Goal: Obtain resource: Obtain resource

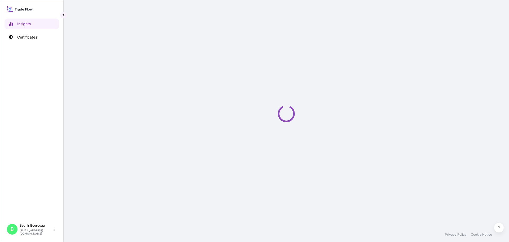
select select "2025"
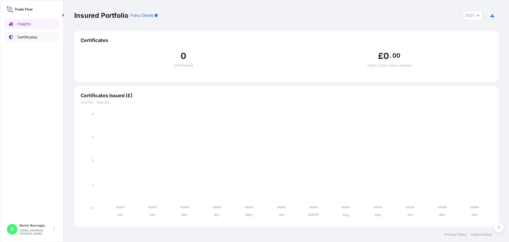
click at [35, 38] on p "Certificates" at bounding box center [27, 36] width 20 height 5
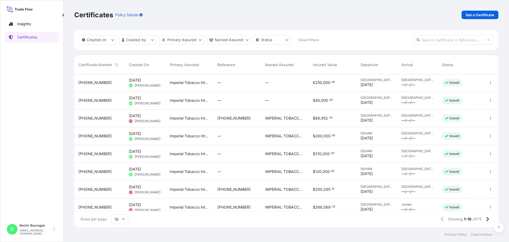
scroll to position [41, 0]
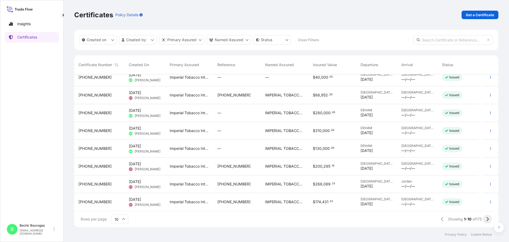
click at [489, 221] on button at bounding box center [487, 219] width 9 height 8
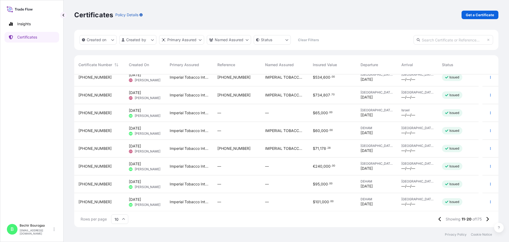
click at [414, 182] on span "[GEOGRAPHIC_DATA]" at bounding box center [418, 181] width 32 height 4
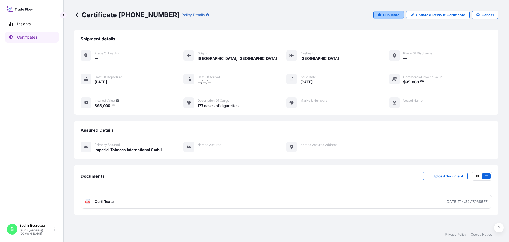
click at [398, 17] on p "Duplicate" at bounding box center [391, 14] width 16 height 5
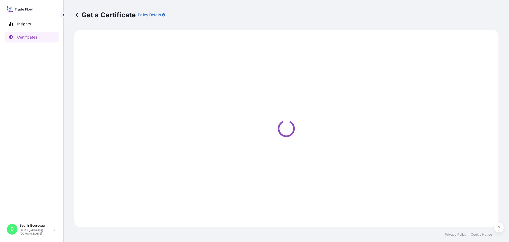
select select "Air"
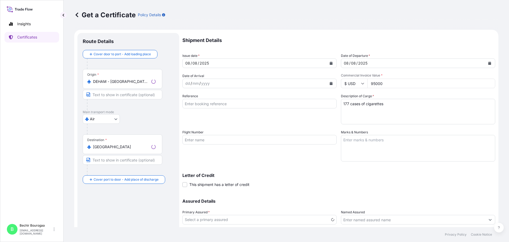
select select "31693"
click at [329, 65] on button "Calendar" at bounding box center [331, 63] width 8 height 8
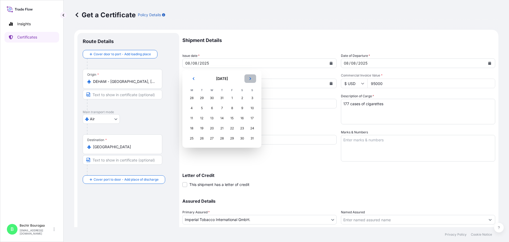
click at [252, 78] on button "Next" at bounding box center [251, 78] width 12 height 8
click at [196, 99] on div "1" at bounding box center [192, 98] width 10 height 10
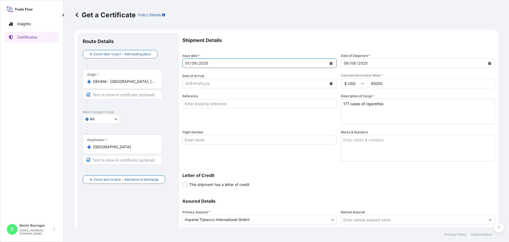
click at [489, 63] on icon "Calendar" at bounding box center [490, 63] width 3 height 3
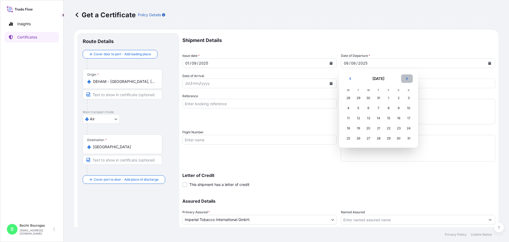
click at [410, 77] on button "Next" at bounding box center [407, 78] width 12 height 8
click at [351, 101] on div "1" at bounding box center [349, 98] width 10 height 10
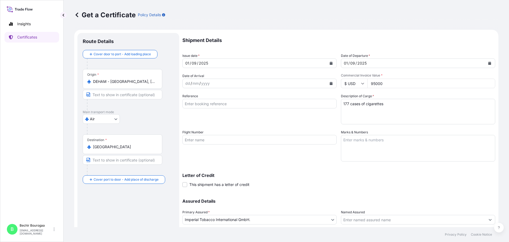
click at [426, 21] on div "Get a Certificate Policy Details" at bounding box center [286, 15] width 424 height 30
click at [400, 83] on input "95000" at bounding box center [432, 84] width 128 height 10
drag, startPoint x: 381, startPoint y: 85, endPoint x: 364, endPoint y: 86, distance: 17.3
click at [364, 86] on div "$ USD 95000" at bounding box center [418, 84] width 154 height 10
type input "200000"
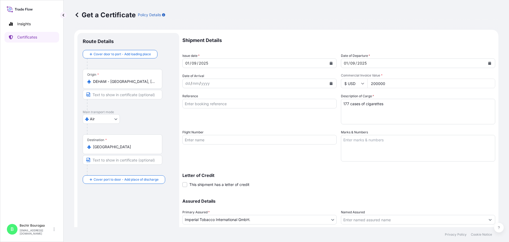
click at [343, 121] on textarea "177 cases of cigarettes" at bounding box center [418, 111] width 154 height 25
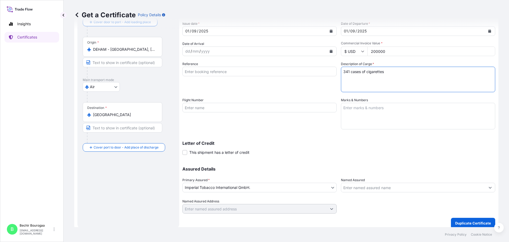
scroll to position [37, 0]
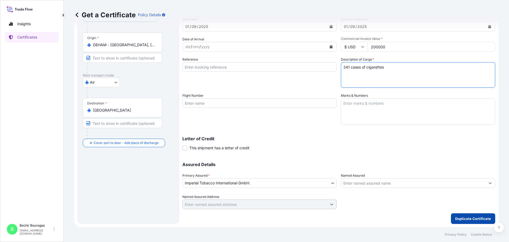
type textarea "341 cases of cigarettes"
click at [462, 215] on button "Duplicate Certificate" at bounding box center [473, 218] width 44 height 11
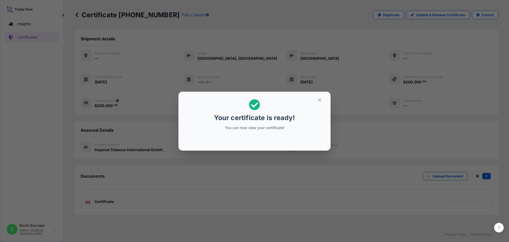
click at [211, 180] on div "Your certificate is ready! You can now view your certificate!" at bounding box center [254, 121] width 509 height 242
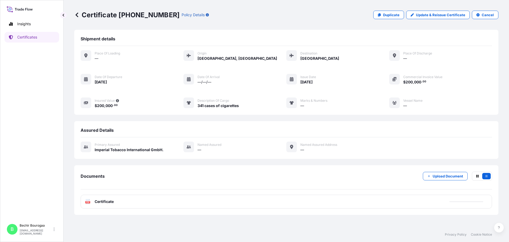
click at [117, 198] on div "PDF Certificate" at bounding box center [287, 201] width 412 height 14
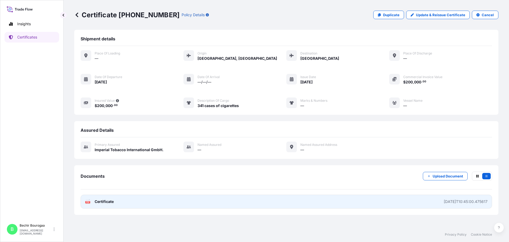
click at [132, 202] on link "PDF Certificate [DATE]T10:45:00.475617" at bounding box center [287, 201] width 412 height 14
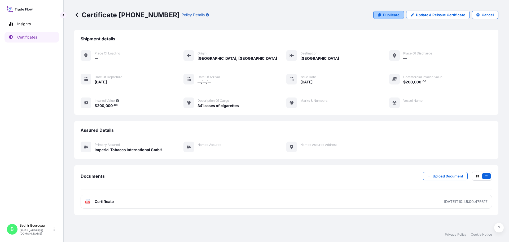
click at [400, 13] on p "Duplicate" at bounding box center [391, 14] width 16 height 5
select select "Air"
select select "31693"
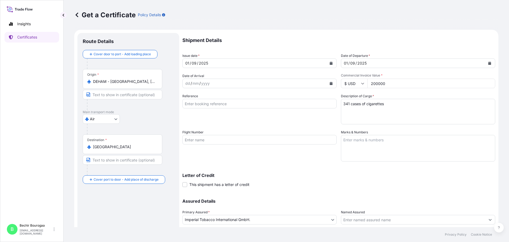
drag, startPoint x: 395, startPoint y: 82, endPoint x: 323, endPoint y: 83, distance: 72.1
click at [324, 83] on div "Shipment Details Issue date * [DATE] Date of Departure * [DATE] Date of Arrival…" at bounding box center [338, 139] width 313 height 212
type input "76000"
click at [347, 106] on textarea "341 cases of cigarettes" at bounding box center [418, 111] width 154 height 25
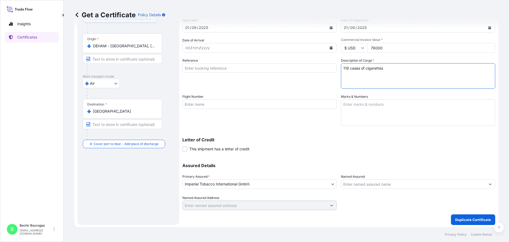
scroll to position [37, 0]
type textarea "119 cases of cigarettes"
click at [476, 215] on button "Duplicate Certificate" at bounding box center [473, 218] width 44 height 11
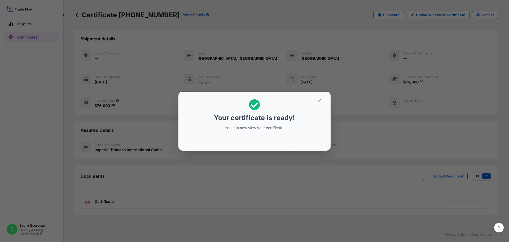
click at [167, 208] on div "Your certificate is ready! You can now view your certificate!" at bounding box center [254, 121] width 509 height 242
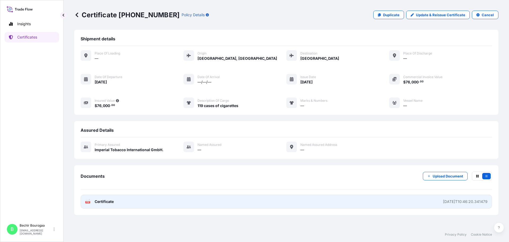
click at [132, 206] on link "PDF Certificate [DATE]T10:46:20.341479" at bounding box center [287, 201] width 412 height 14
